Goal: Transaction & Acquisition: Purchase product/service

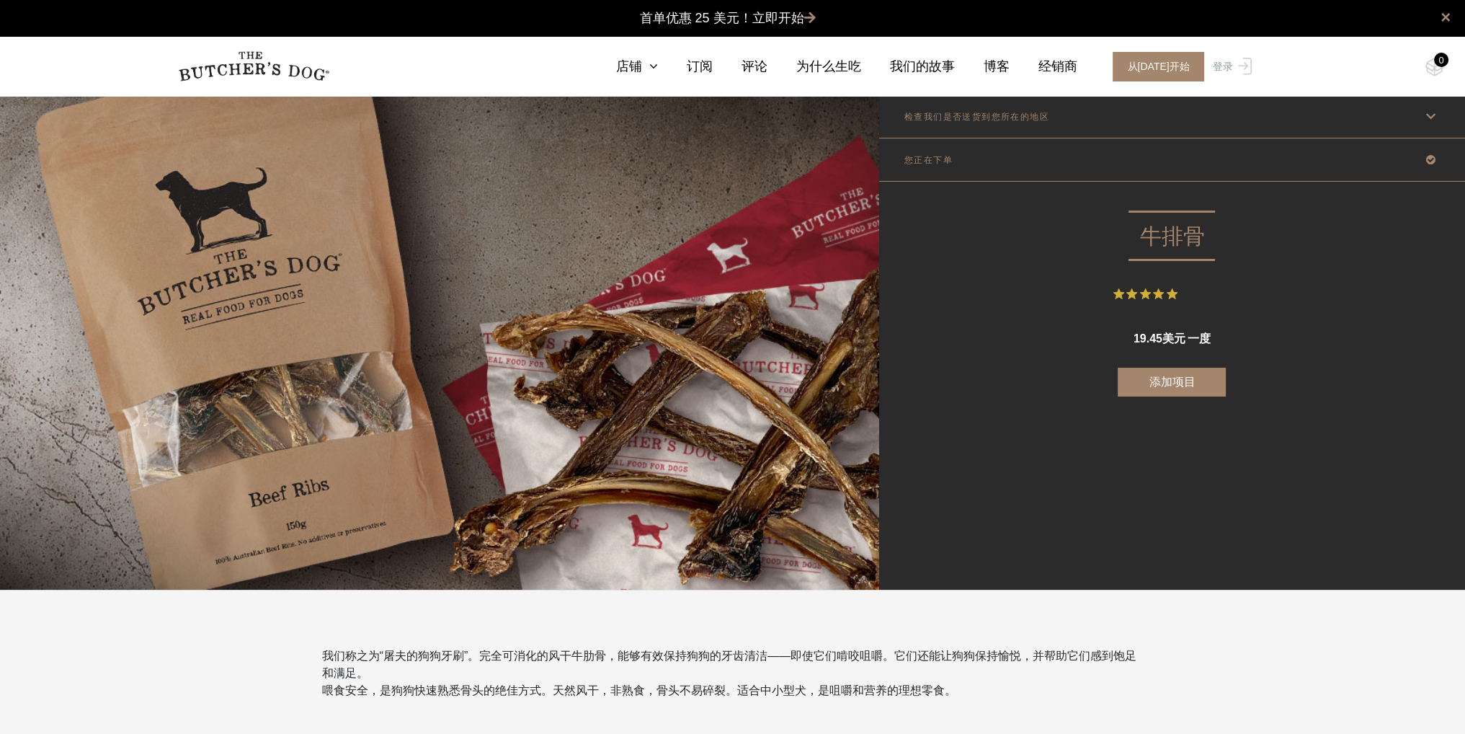
click at [979, 407] on div "检查我们是否送货到您所在的地区 Good news! We deliver to your area Change postcode Step 1 Step …" at bounding box center [1172, 342] width 586 height 494
click at [645, 45] on nav "0 店铺 组合框 生食" at bounding box center [732, 66] width 1153 height 59
click at [641, 69] on font "店铺" at bounding box center [628, 66] width 26 height 14
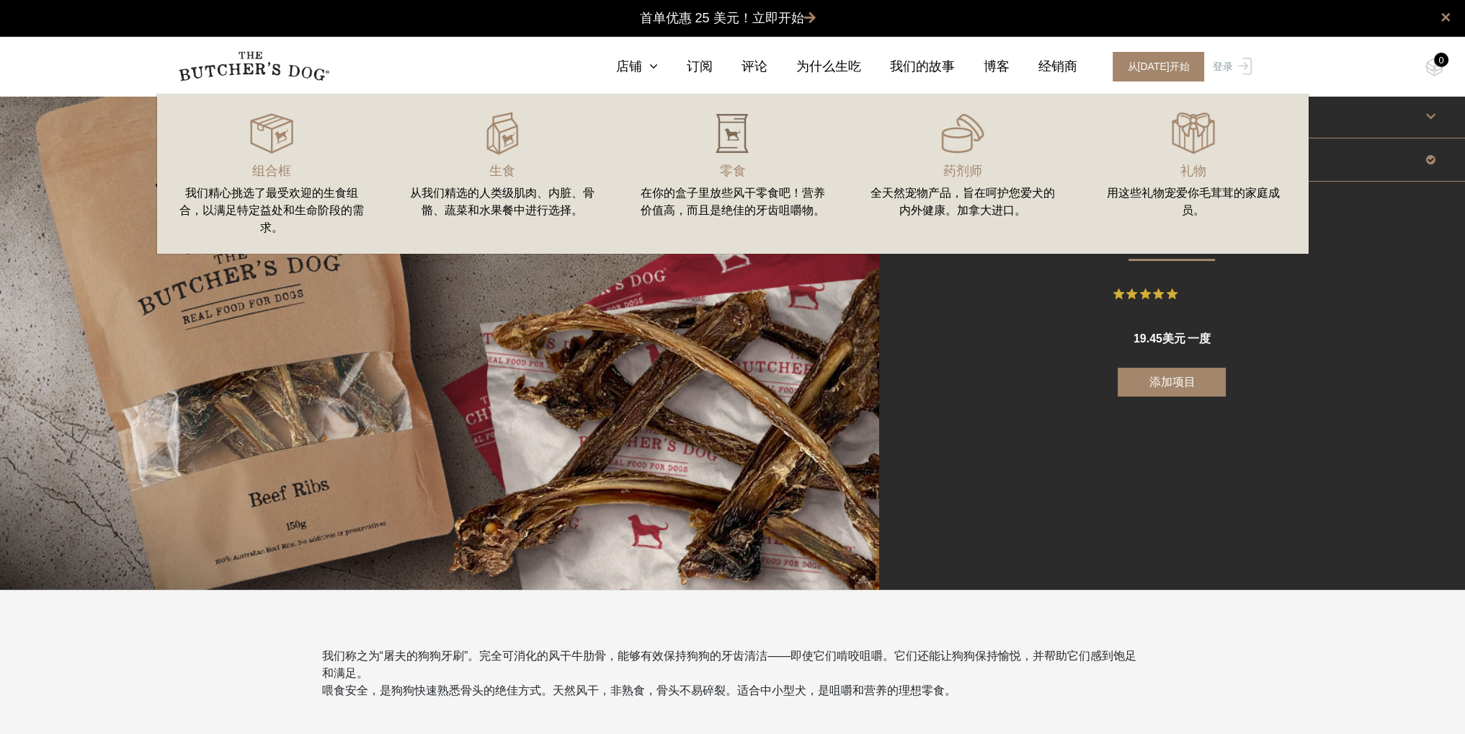
click at [728, 154] on img at bounding box center [732, 133] width 43 height 43
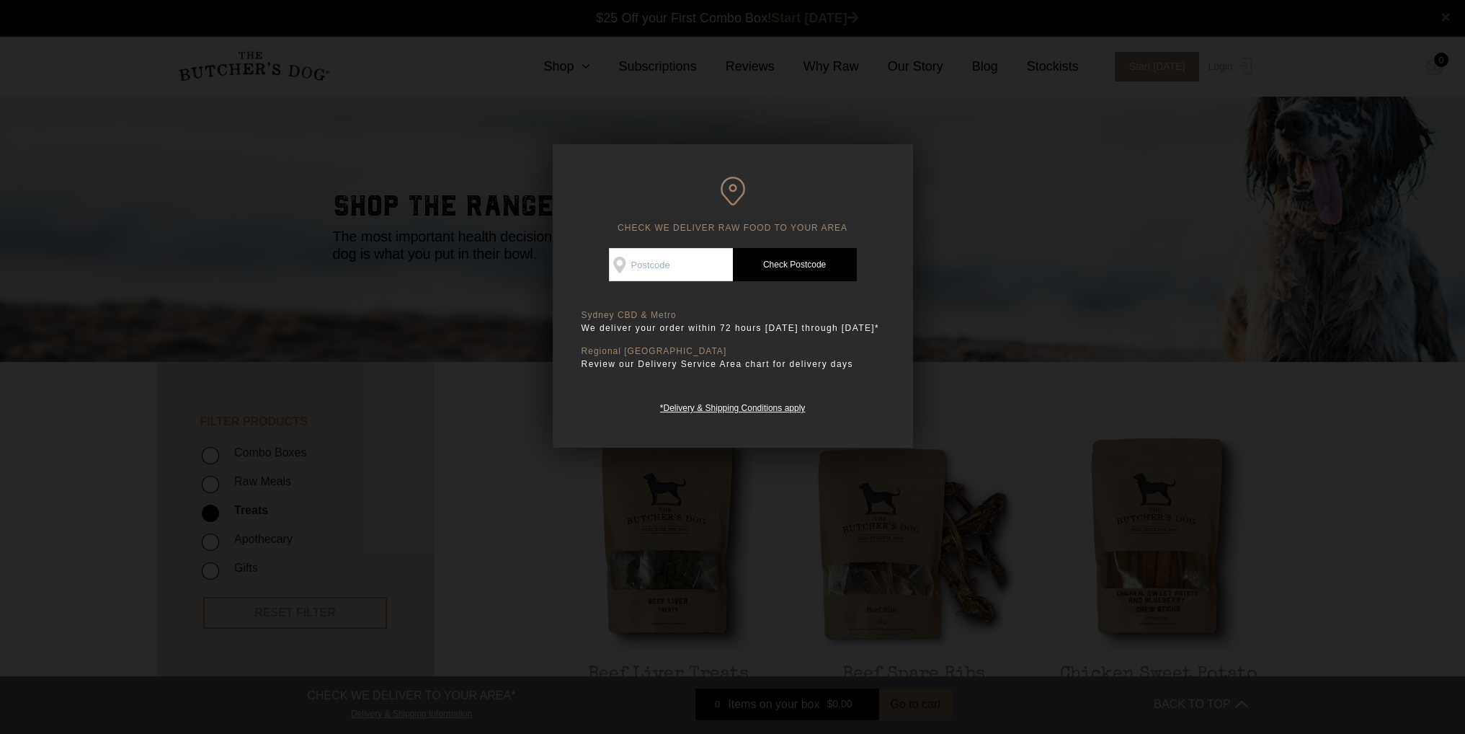
click at [654, 257] on input "Check Availability At" at bounding box center [671, 264] width 124 height 33
type input "2150"
click at [778, 259] on link "Check Postcode" at bounding box center [795, 264] width 124 height 33
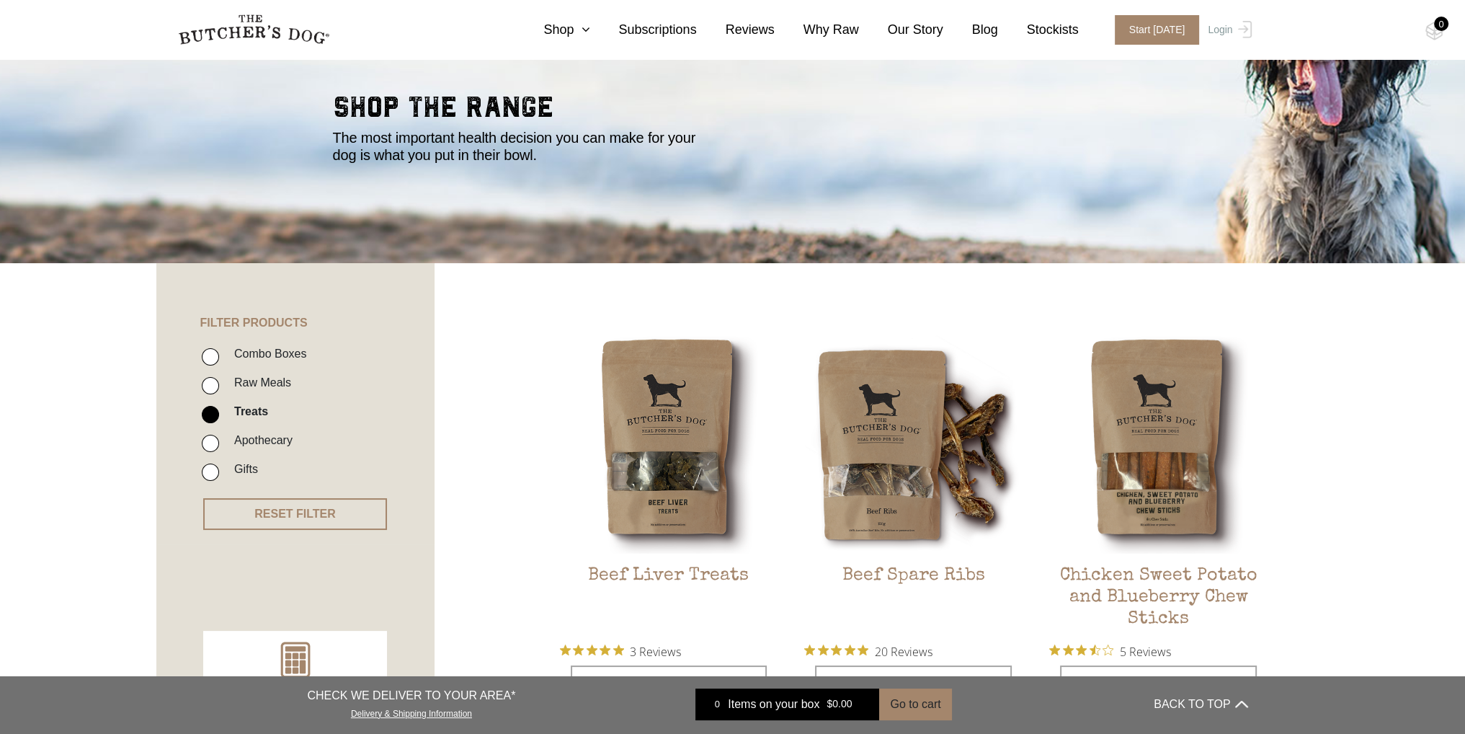
scroll to position [72, 0]
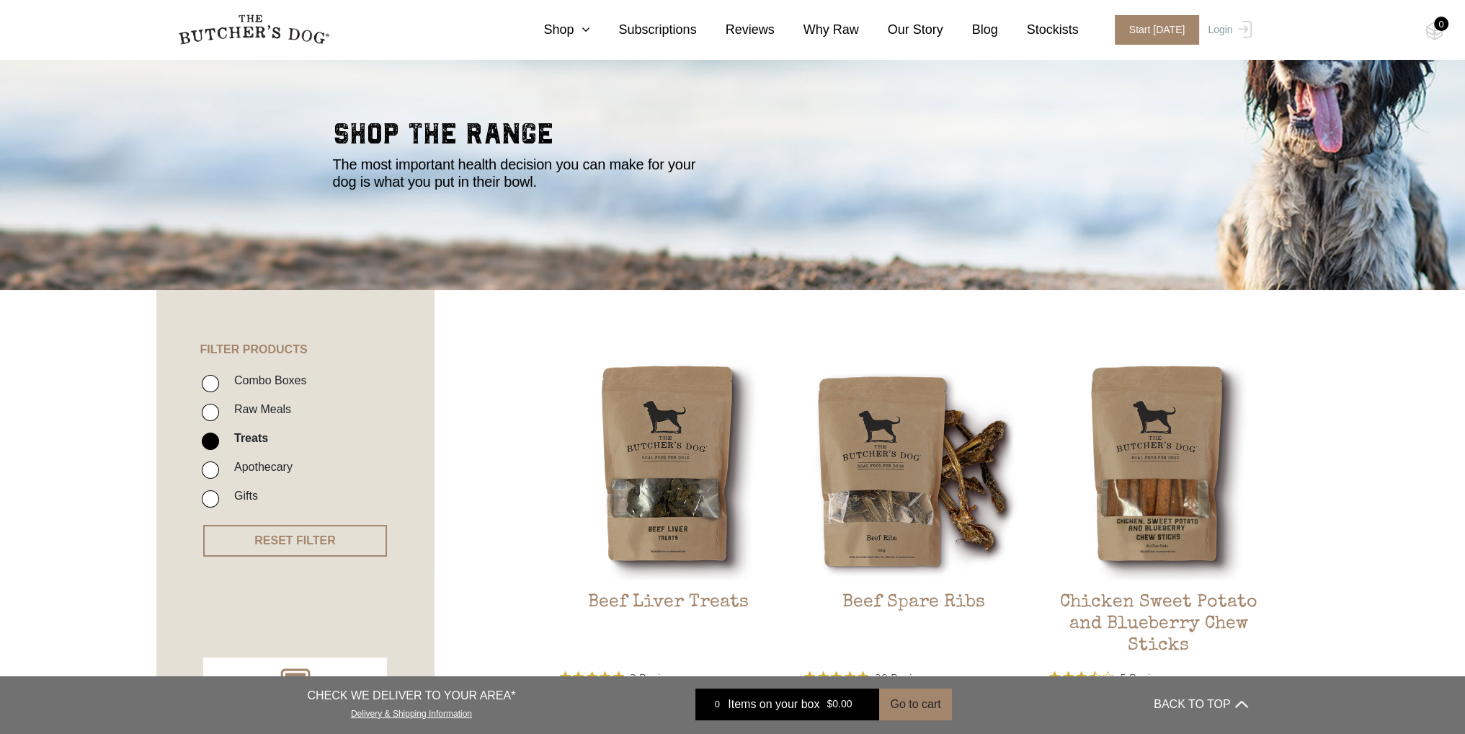
drag, startPoint x: 577, startPoint y: 442, endPoint x: 1, endPoint y: 453, distance: 575.2
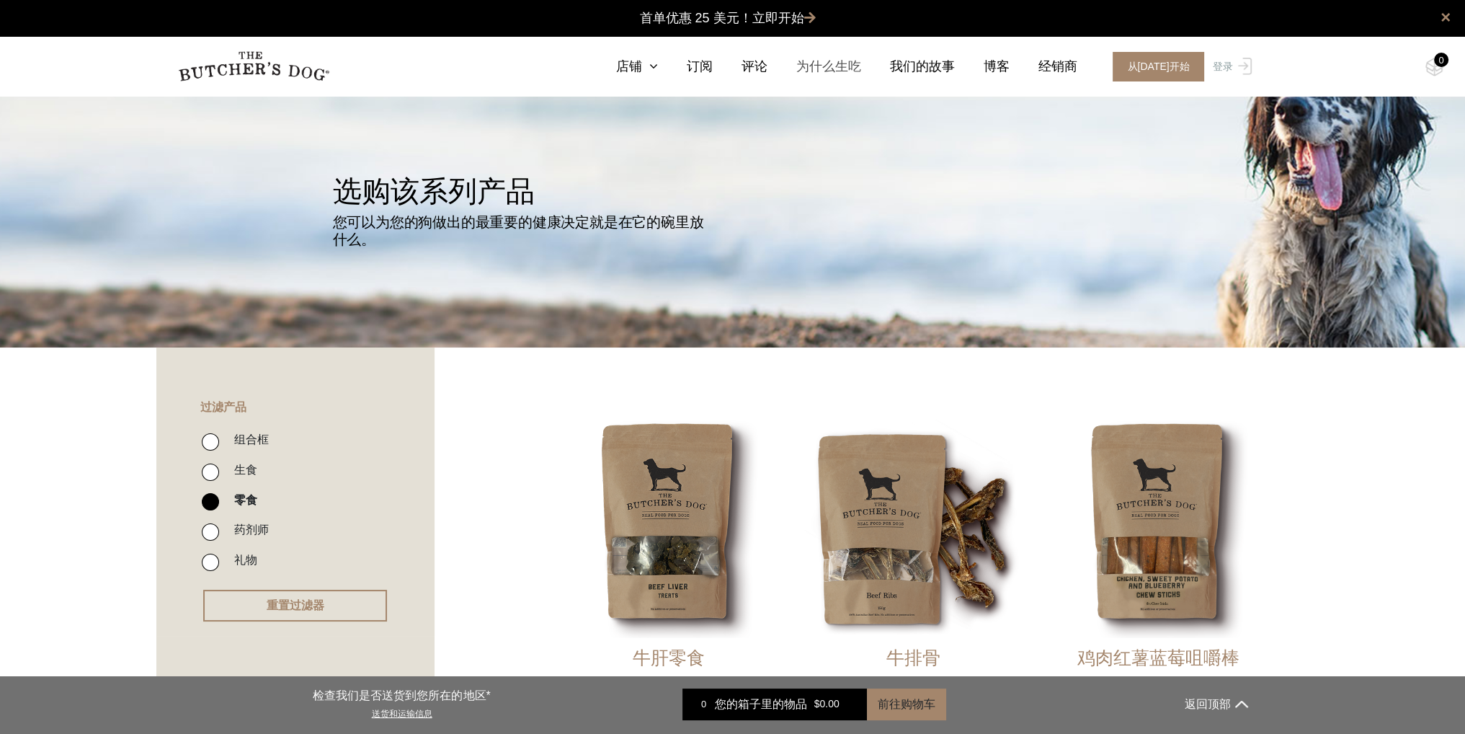
scroll to position [0, 0]
